Goal: Find specific page/section: Find specific page/section

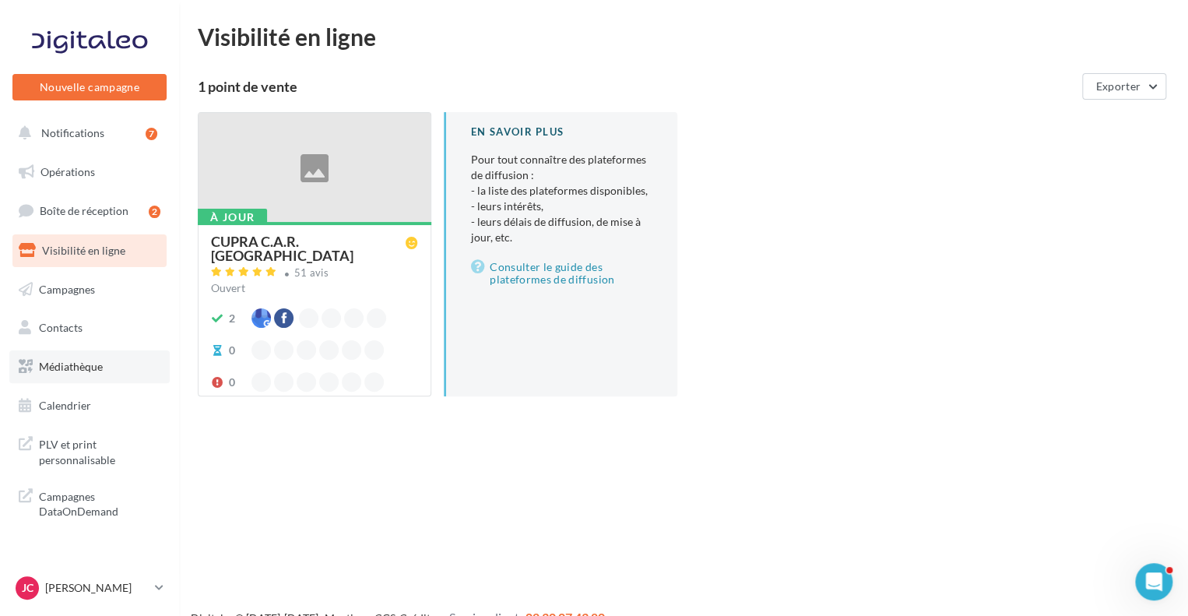
click at [92, 369] on span "Médiathèque" at bounding box center [71, 366] width 64 height 13
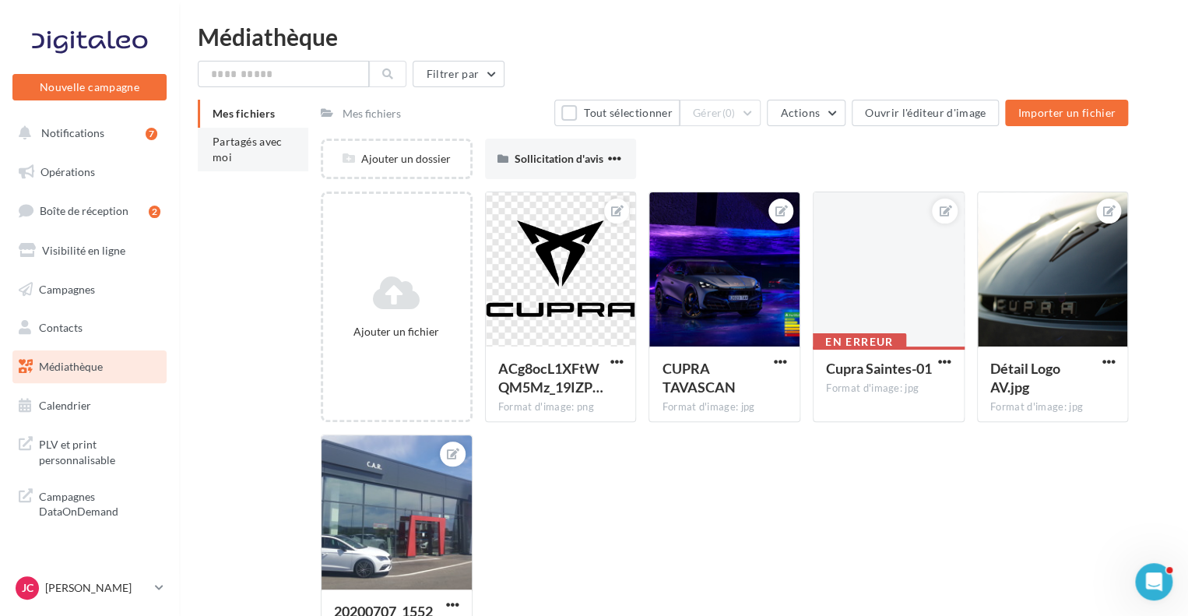
click at [265, 144] on span "Partagés avec moi" at bounding box center [248, 149] width 70 height 29
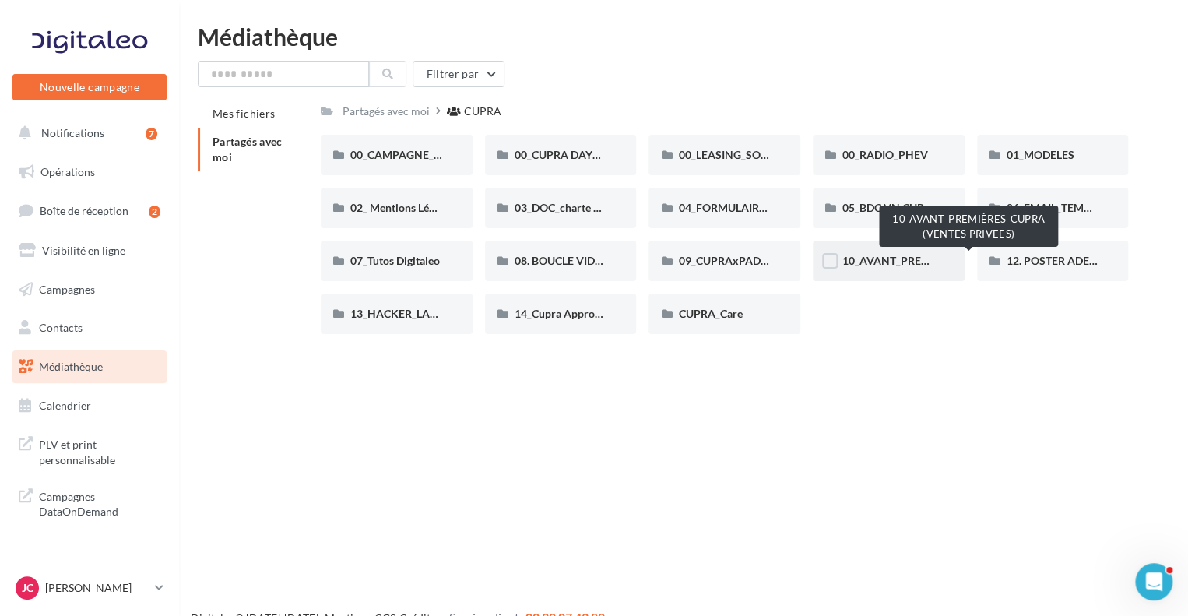
click at [902, 258] on span "10_AVANT_PREMIÈRES_CUPRA (VENTES PRIVEES)" at bounding box center [969, 260] width 255 height 13
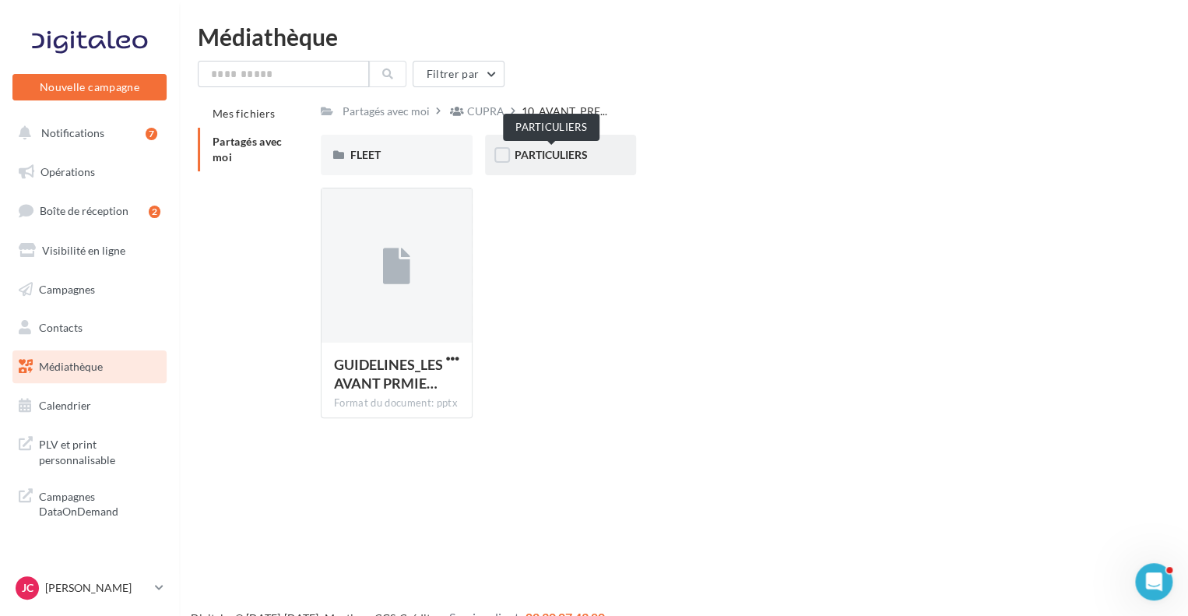
click at [568, 156] on span "PARTICULIERS" at bounding box center [551, 154] width 73 height 13
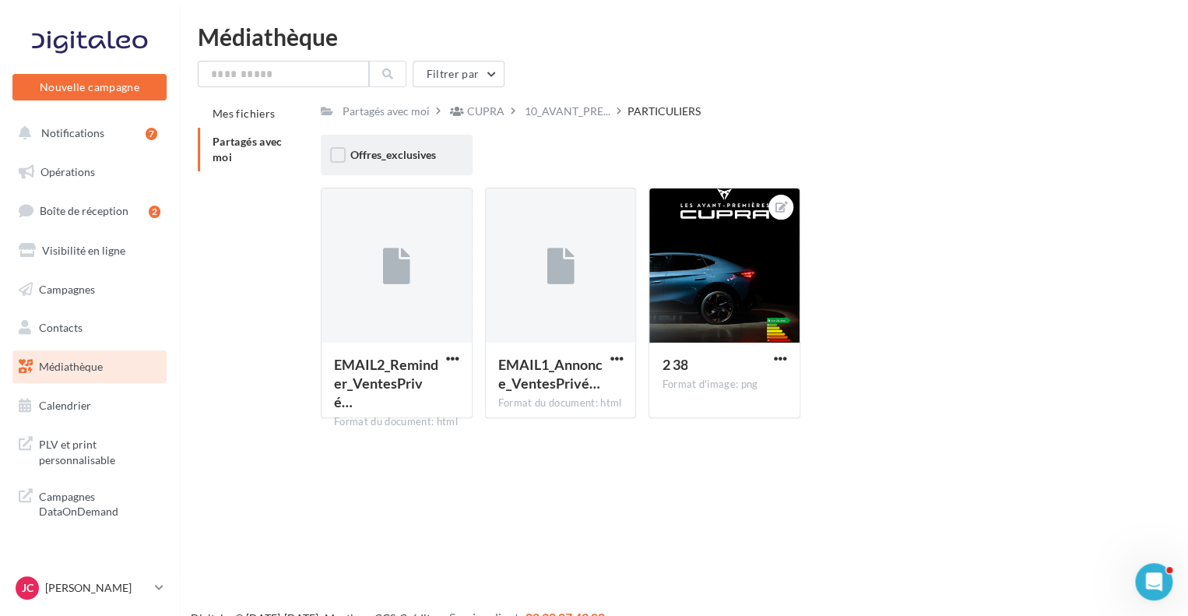
click at [436, 160] on div "Offres_exclusives" at bounding box center [396, 155] width 93 height 16
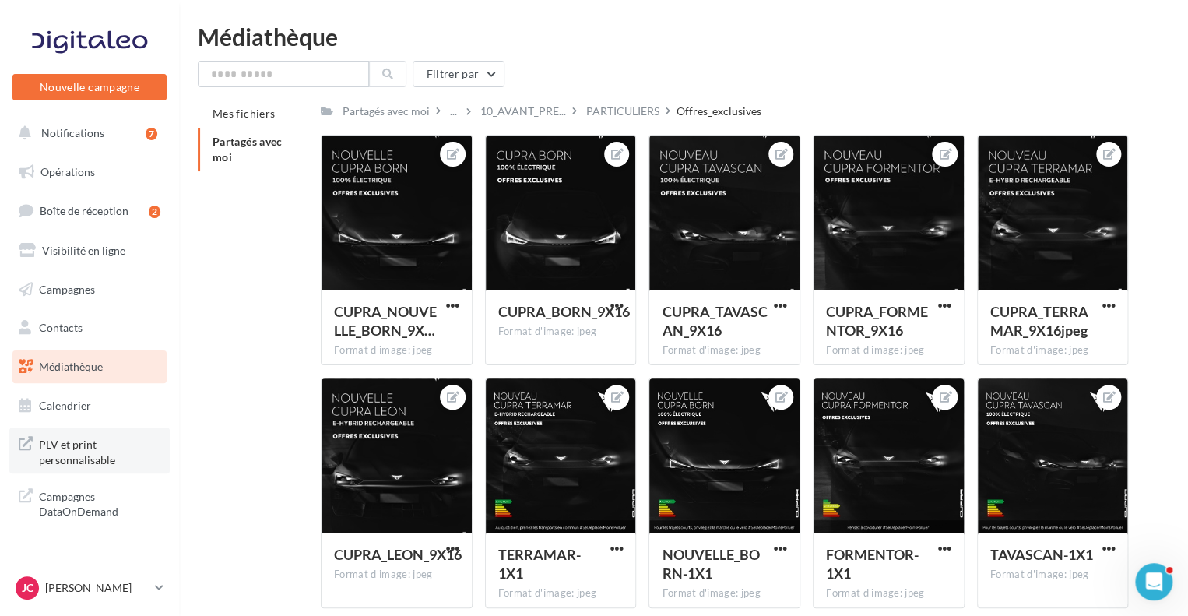
click at [68, 458] on span "PLV et print personnalisable" at bounding box center [99, 450] width 121 height 33
click at [142, 576] on div "JC Julie CAILBAUT cupra_saintes" at bounding box center [82, 587] width 133 height 23
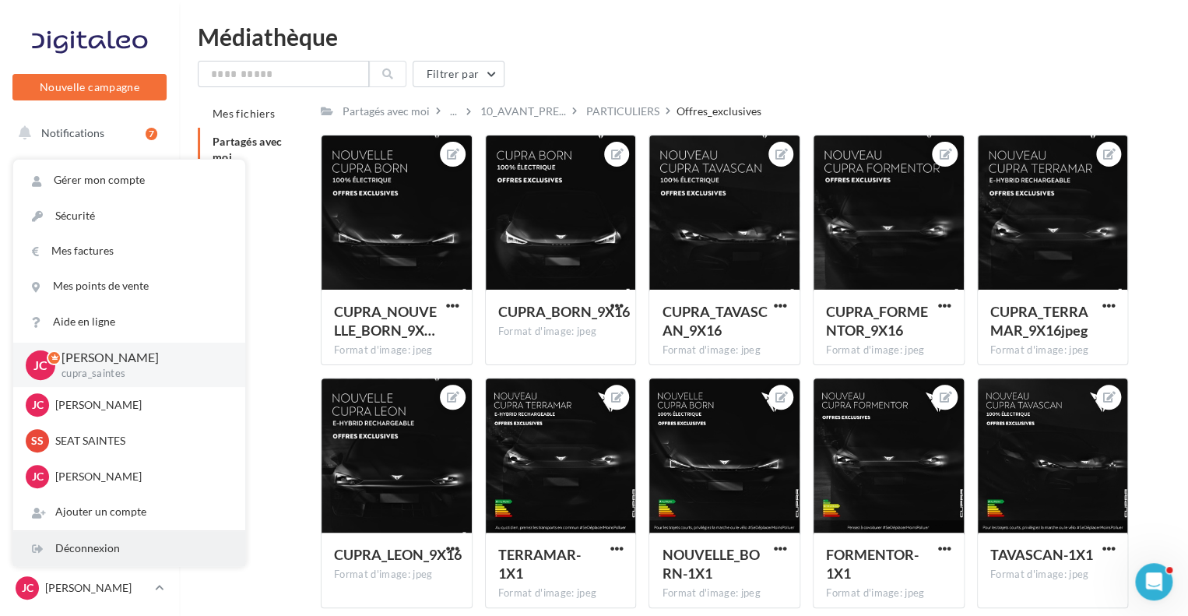
click at [115, 549] on div "Déconnexion" at bounding box center [129, 548] width 232 height 35
